Goal: Task Accomplishment & Management: Use online tool/utility

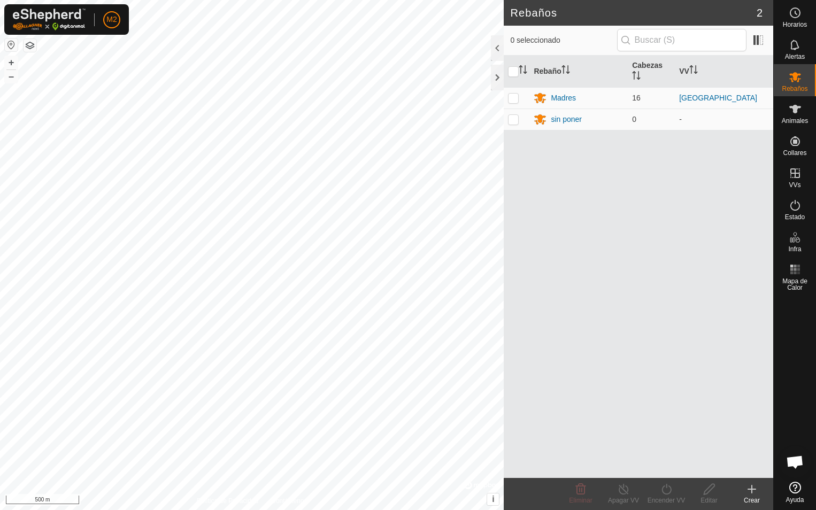
click at [8, 43] on button "button" at bounding box center [11, 44] width 13 height 13
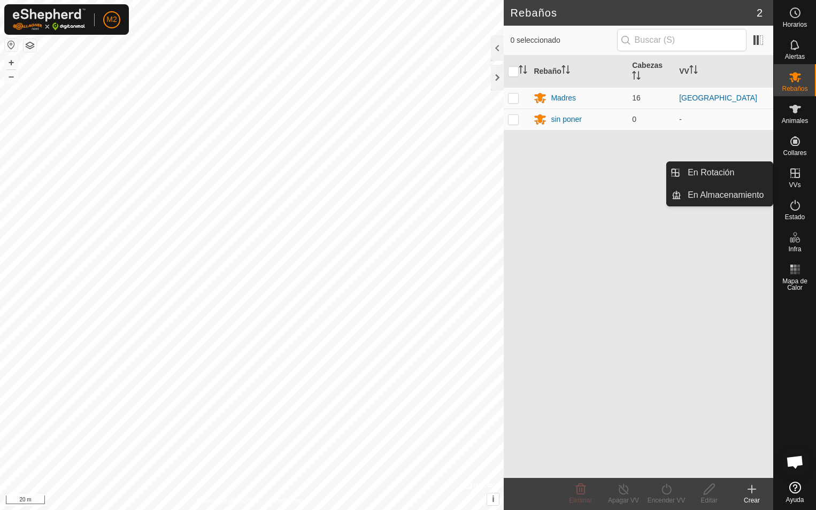
click at [793, 174] on icon at bounding box center [794, 173] width 13 height 13
click at [791, 180] on es-virtualpaddocks-svg-icon at bounding box center [794, 173] width 19 height 17
click at [707, 176] on link "En Rotación" at bounding box center [726, 172] width 91 height 21
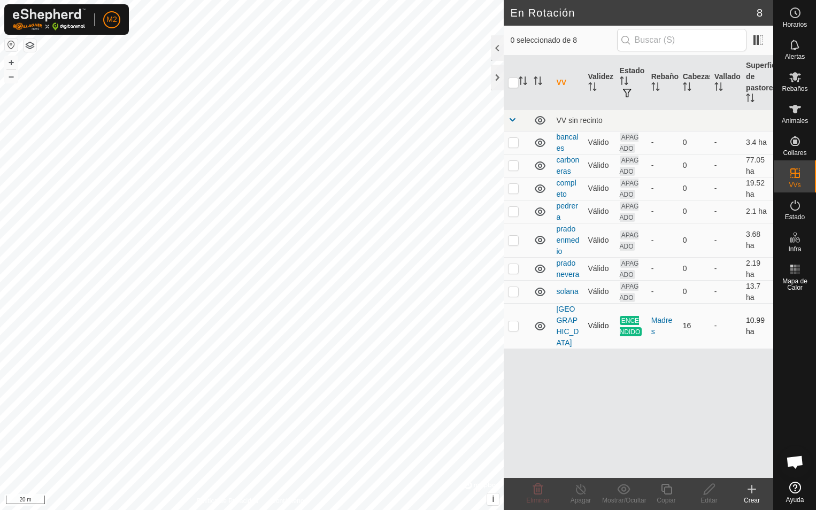
click at [513, 321] on p-checkbox at bounding box center [513, 325] width 11 height 9
checkbox input "true"
click at [578, 488] on line at bounding box center [580, 489] width 9 height 9
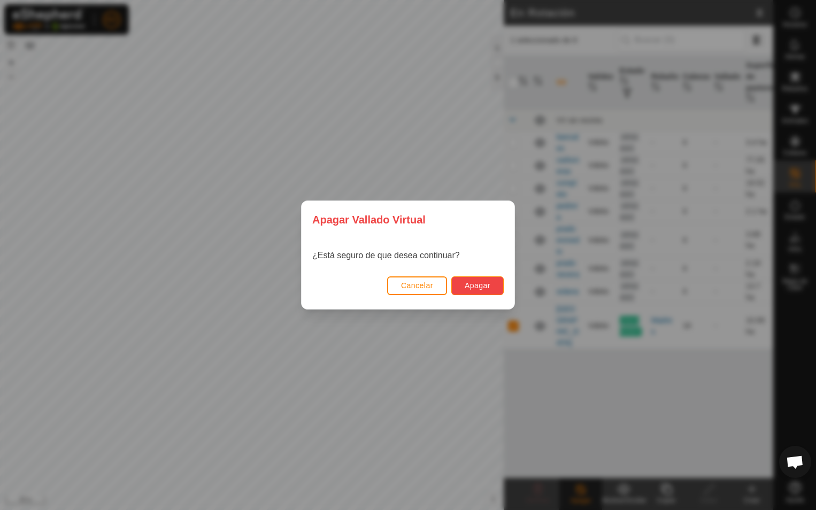
click at [470, 285] on span "Apagar" at bounding box center [477, 285] width 26 height 9
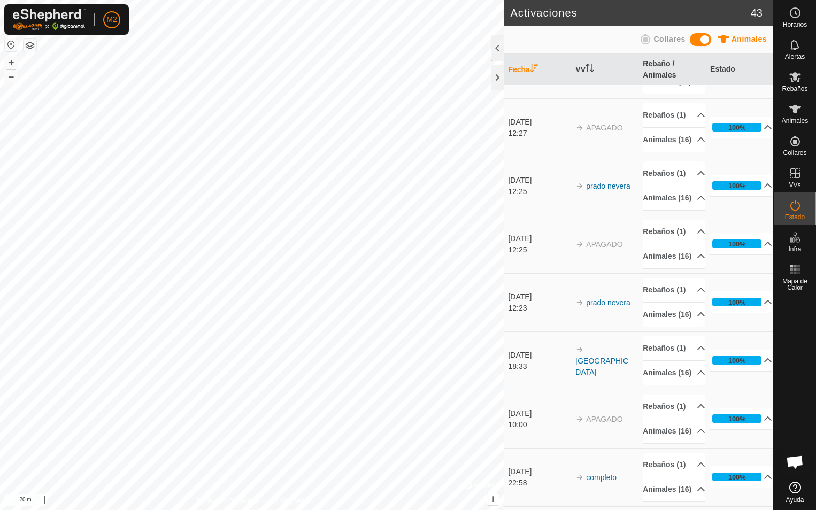
scroll to position [53, 0]
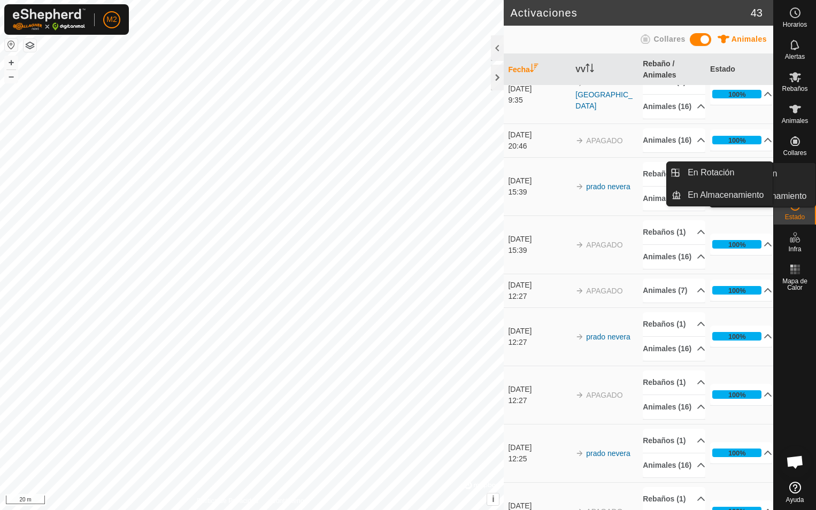
drag, startPoint x: 795, startPoint y: 188, endPoint x: 795, endPoint y: 170, distance: 18.2
click at [795, 170] on icon at bounding box center [794, 173] width 13 height 13
click at [731, 173] on link "En Rotación" at bounding box center [726, 172] width 91 height 21
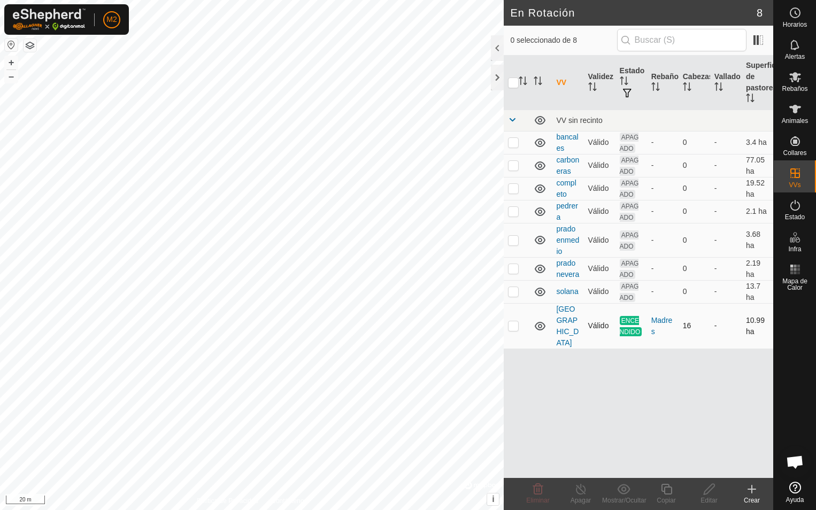
click at [515, 321] on p-checkbox at bounding box center [513, 325] width 11 height 9
checkbox input "true"
click at [516, 321] on p-checkbox at bounding box center [513, 325] width 11 height 9
checkbox input "true"
click at [512, 321] on p-checkbox at bounding box center [513, 325] width 11 height 9
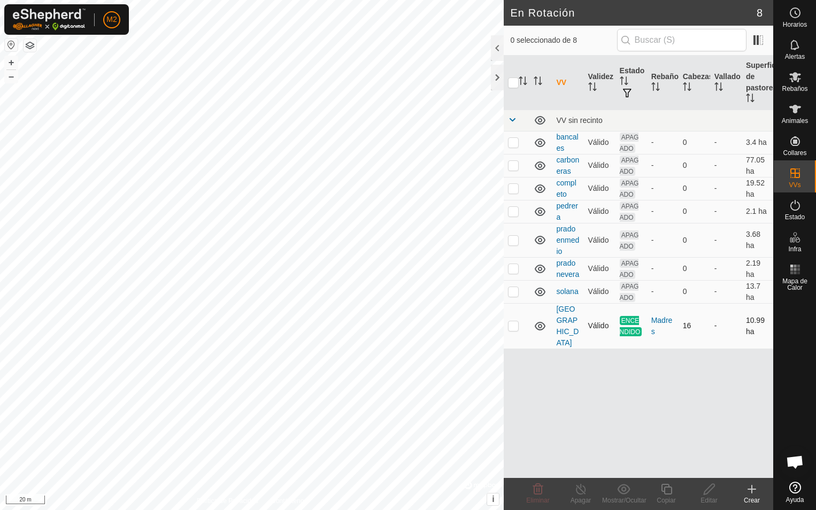
checkbox input "true"
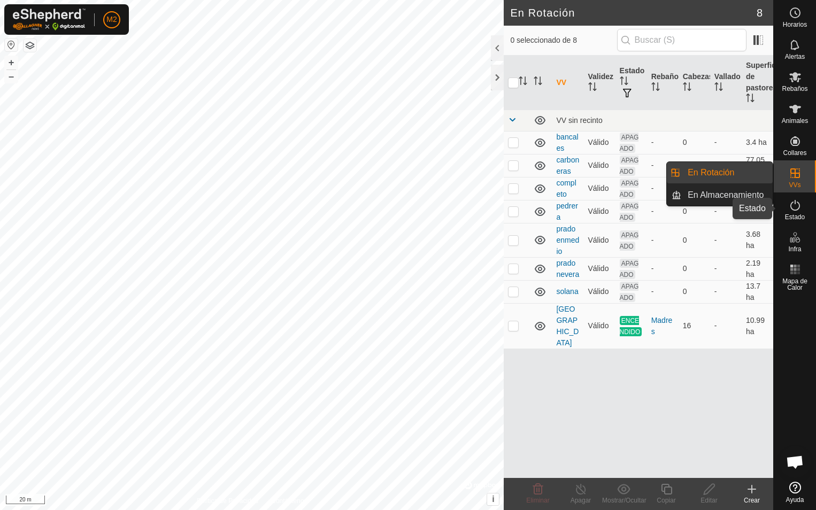
click at [792, 209] on icon at bounding box center [795, 205] width 10 height 11
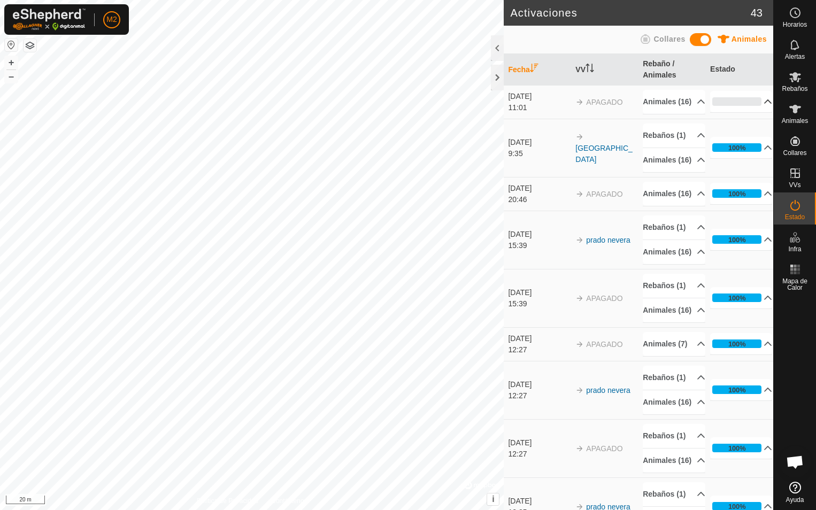
click at [752, 112] on p-accordion-header "0%" at bounding box center [741, 101] width 62 height 21
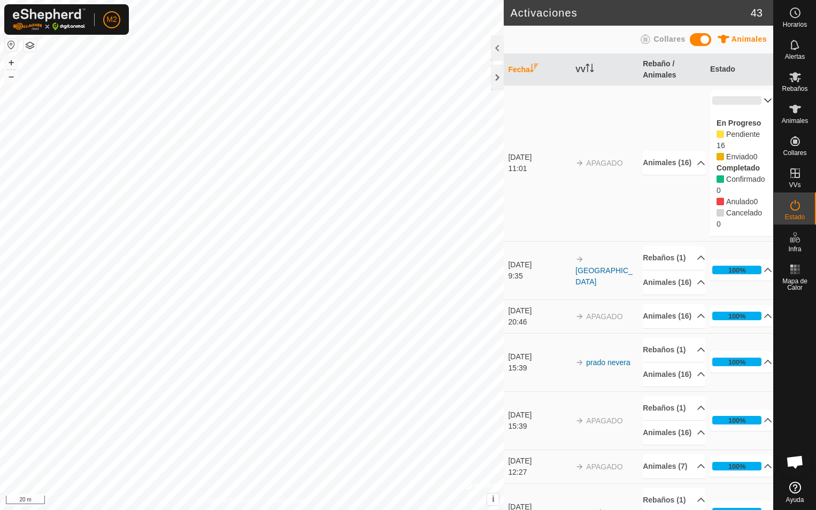
click at [752, 103] on p-accordion-header "0%" at bounding box center [741, 100] width 62 height 21
